Goal: Browse casually: Explore the website without a specific task or goal

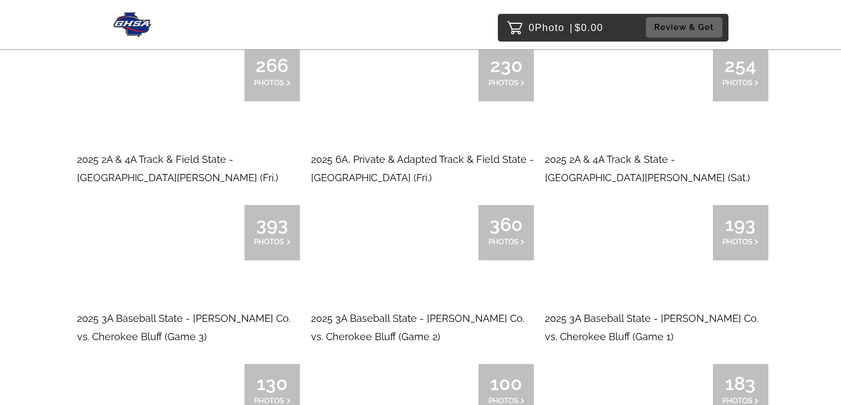
scroll to position [537, 0]
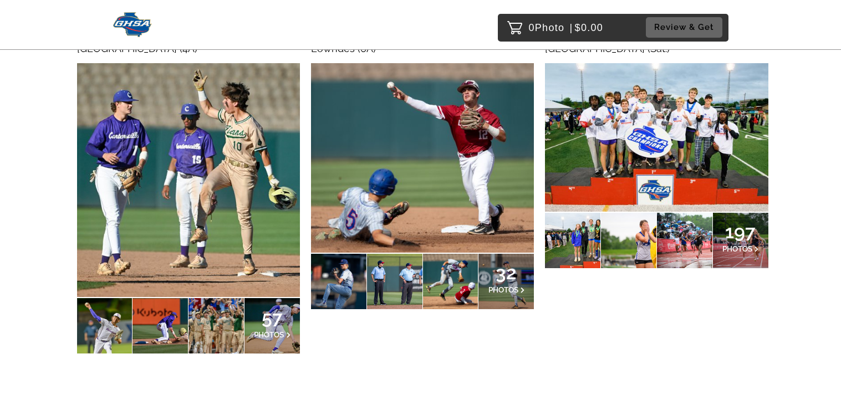
click at [745, 247] on span "PHOTOS" at bounding box center [737, 248] width 30 height 9
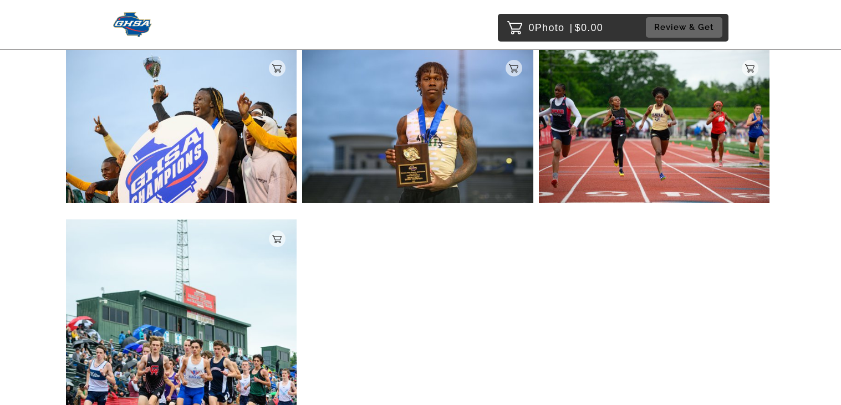
scroll to position [605, 0]
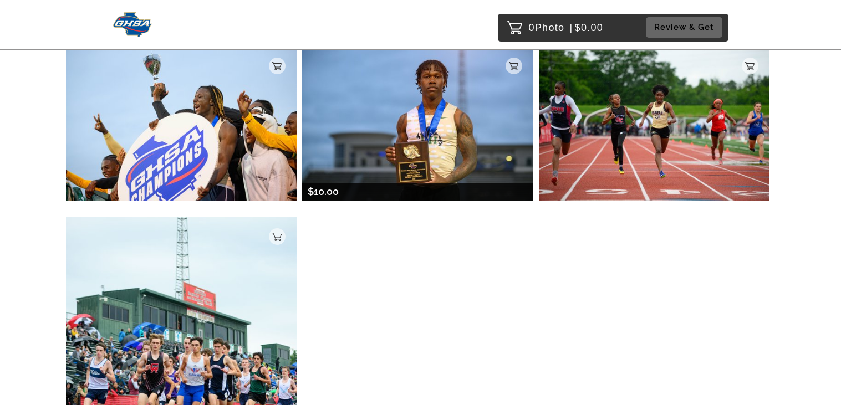
click at [466, 151] on img at bounding box center [417, 124] width 231 height 154
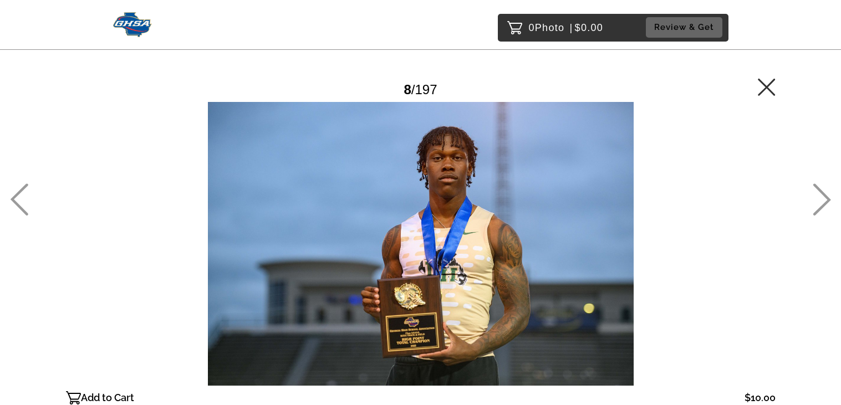
click at [781, 93] on main "Password Checker bypassed 8 / 197 Add to Cart $10.00 Gallery $10.00 Add" at bounding box center [421, 223] width 798 height 447
click at [772, 93] on icon at bounding box center [766, 86] width 17 height 17
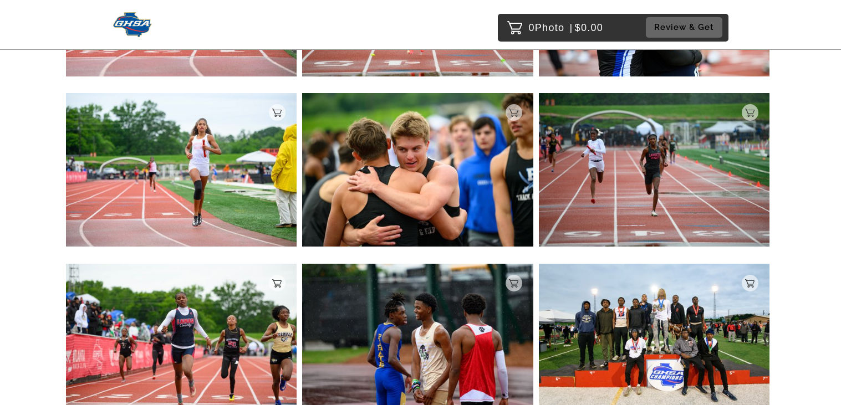
scroll to position [1784, 0]
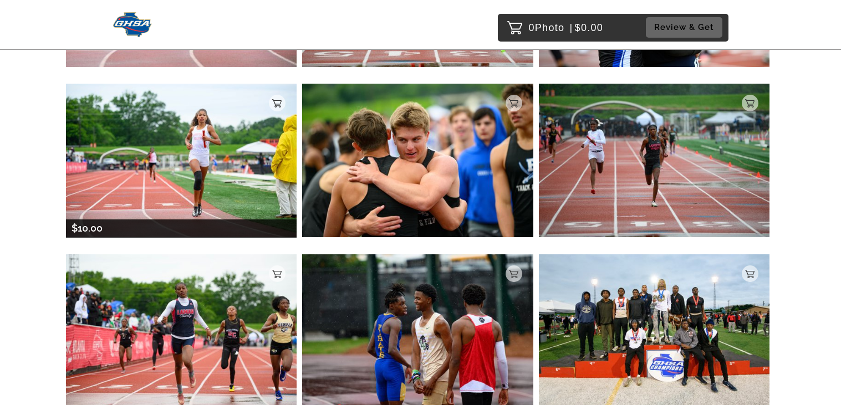
click at [258, 135] on img at bounding box center [181, 161] width 231 height 154
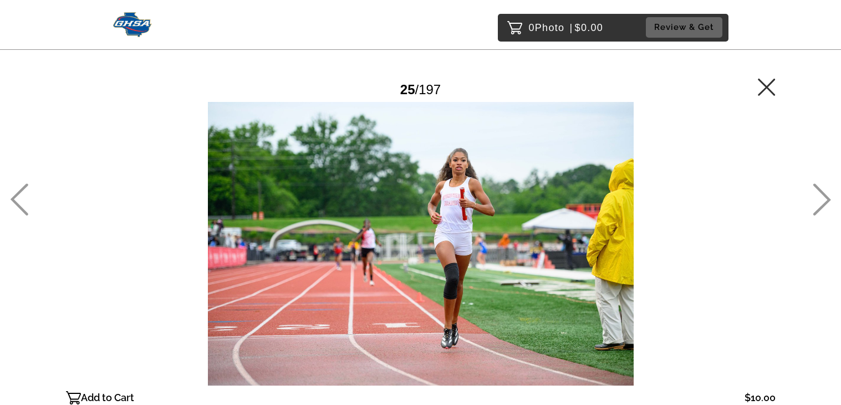
click at [797, 84] on main "Password Checker bypassed 25 / 197 Add to Cart $10.00 Gallery $10.00 Add" at bounding box center [421, 223] width 798 height 447
click at [800, 81] on main "Password Checker bypassed 25 / 197 Add to Cart $10.00 Gallery $10.00 Add" at bounding box center [421, 223] width 798 height 447
click at [769, 88] on icon at bounding box center [766, 86] width 17 height 17
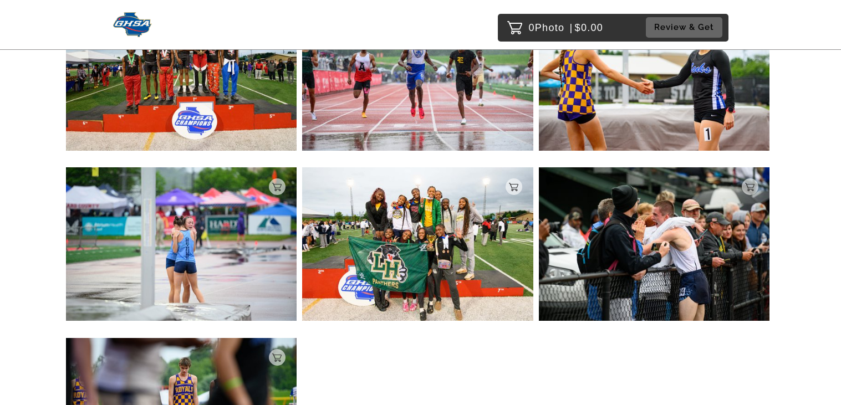
scroll to position [2724, 0]
